Goal: Task Accomplishment & Management: Manage account settings

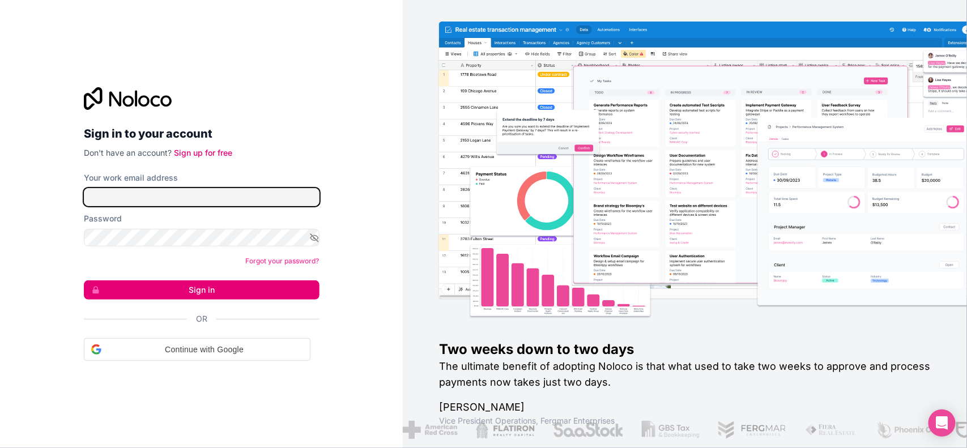
drag, startPoint x: 0, startPoint y: 0, endPoint x: 216, endPoint y: 200, distance: 294.5
click at [216, 200] on input "Your work email address" at bounding box center [202, 197] width 236 height 18
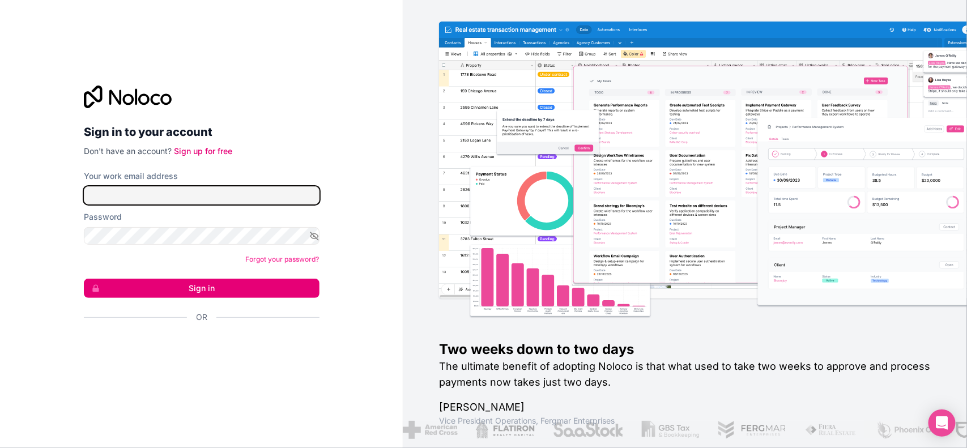
type input "[EMAIL_ADDRESS][DOMAIN_NAME]"
click at [317, 233] on icon "button" at bounding box center [314, 236] width 10 height 10
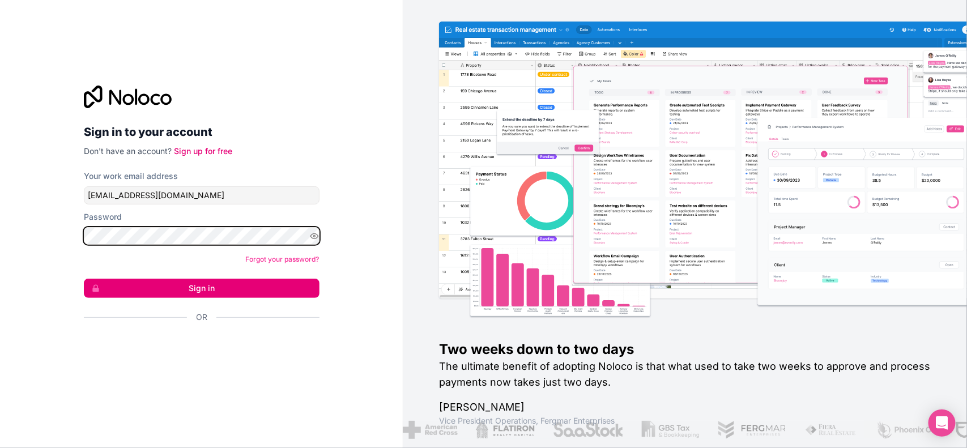
click at [0, 221] on div "Sign in to your account Don't have an account? Sign up for free Your work email…" at bounding box center [201, 224] width 403 height 448
click at [392, 199] on div "Sign in to your account Don't have an account? Sign up for free Your work email…" at bounding box center [201, 224] width 403 height 448
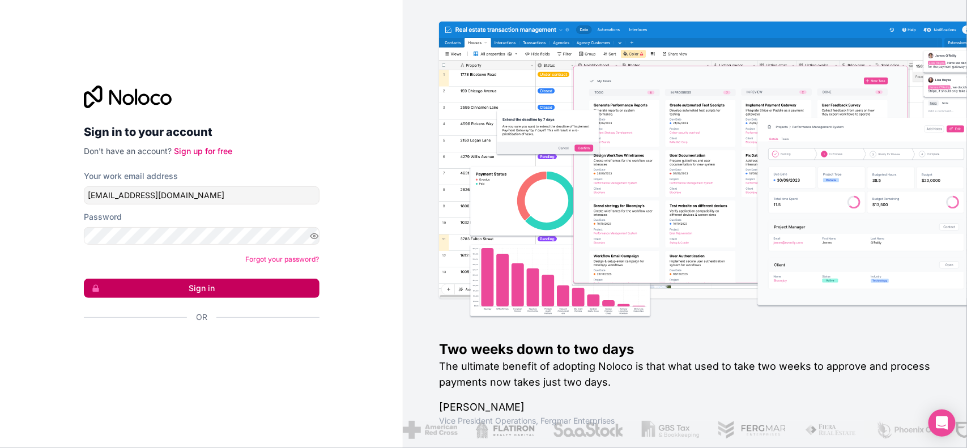
click at [247, 289] on button "Sign in" at bounding box center [202, 288] width 236 height 19
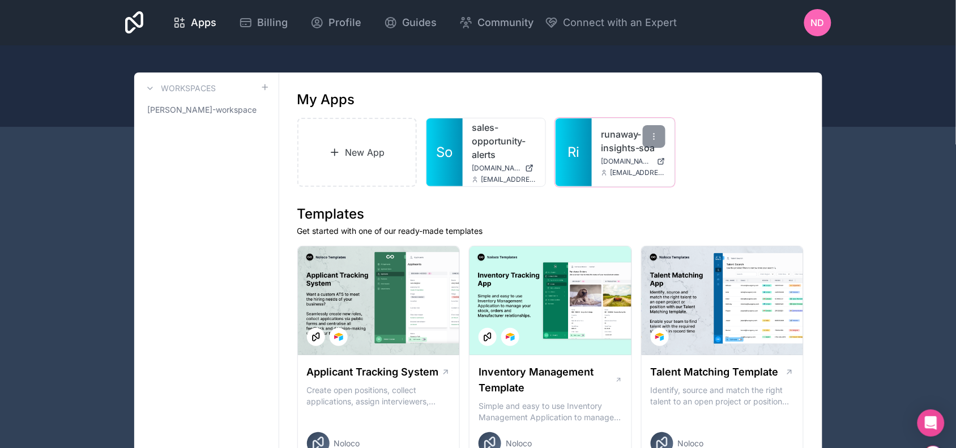
click at [624, 136] on link "runaway-insights-soa" at bounding box center [633, 140] width 65 height 27
